Goal: Task Accomplishment & Management: Use online tool/utility

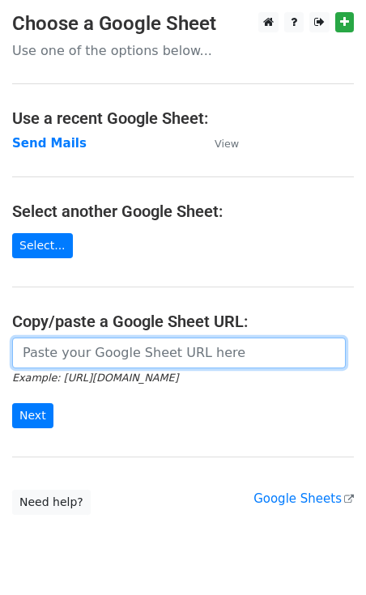
click at [113, 355] on input "url" at bounding box center [178, 353] width 333 height 31
paste input "[URL][DOMAIN_NAME]"
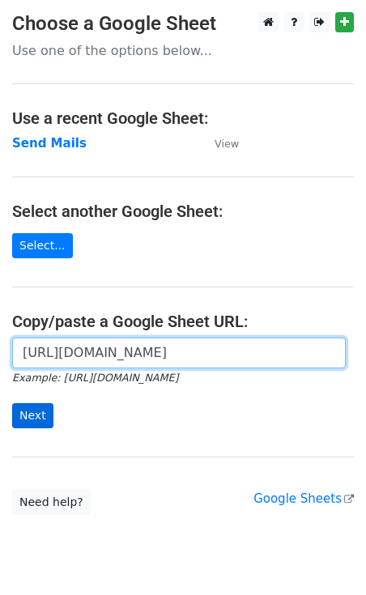
type input "[URL][DOMAIN_NAME]"
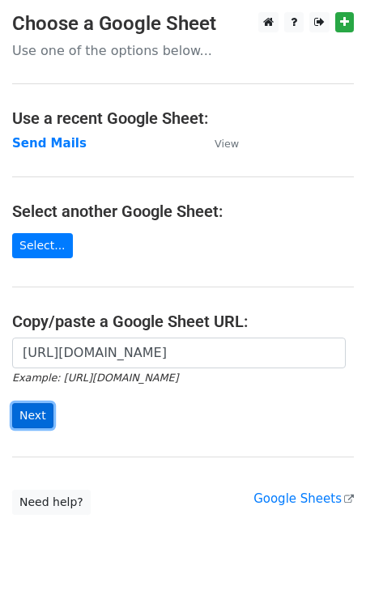
click at [27, 420] on input "Next" at bounding box center [32, 415] width 41 height 25
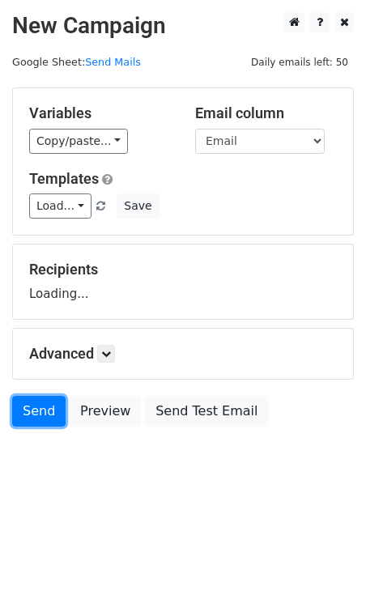
click at [27, 420] on link "Send" at bounding box center [38, 411] width 53 height 31
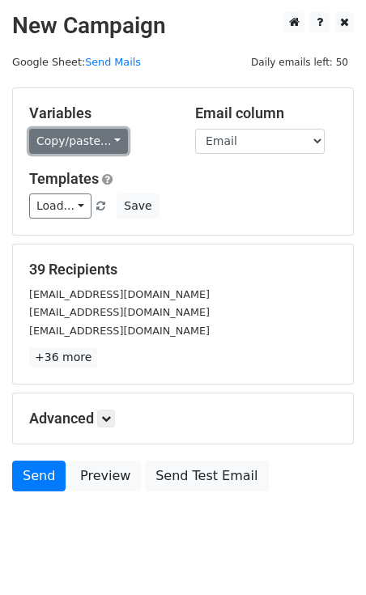
click at [83, 146] on link "Copy/paste..." at bounding box center [78, 141] width 99 height 25
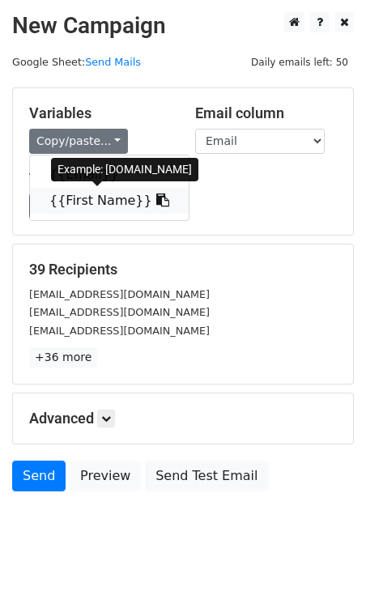
click at [85, 194] on link "{{First Name}}" at bounding box center [109, 201] width 159 height 26
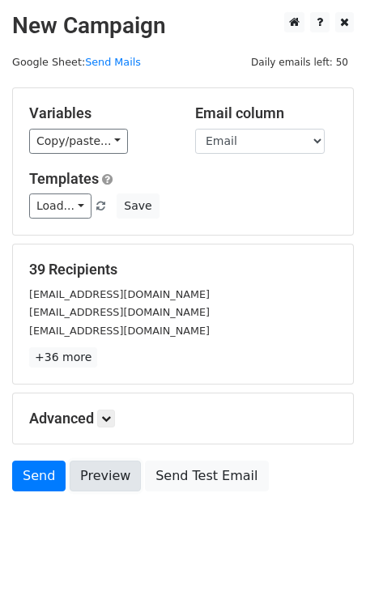
click at [98, 478] on link "Preview" at bounding box center [105, 476] width 71 height 31
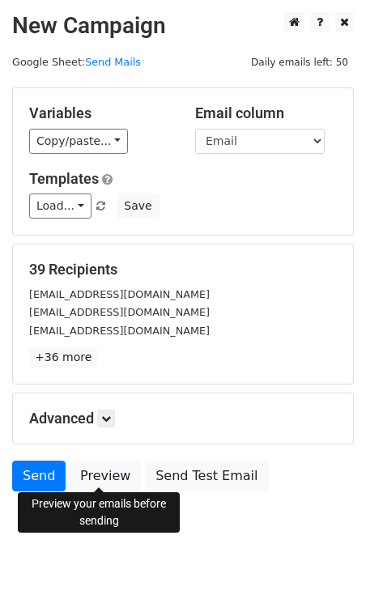
click at [141, 347] on p "+36 more" at bounding box center [183, 357] width 308 height 20
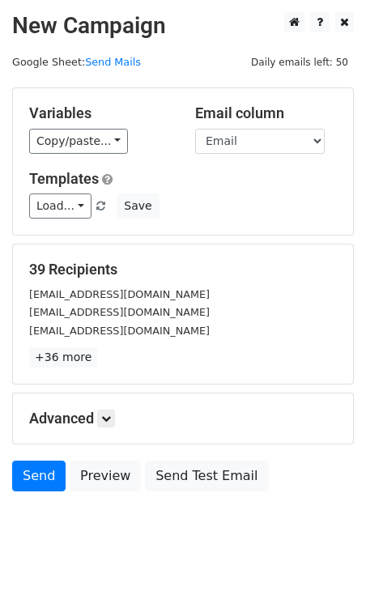
click at [178, 514] on body "New Campaign Daily emails left: 50 Google Sheet: Send Mails Variables Copy/past…" at bounding box center [183, 288] width 366 height 552
click at [31, 466] on link "Send" at bounding box center [38, 476] width 53 height 31
